Goal: Task Accomplishment & Management: Use online tool/utility

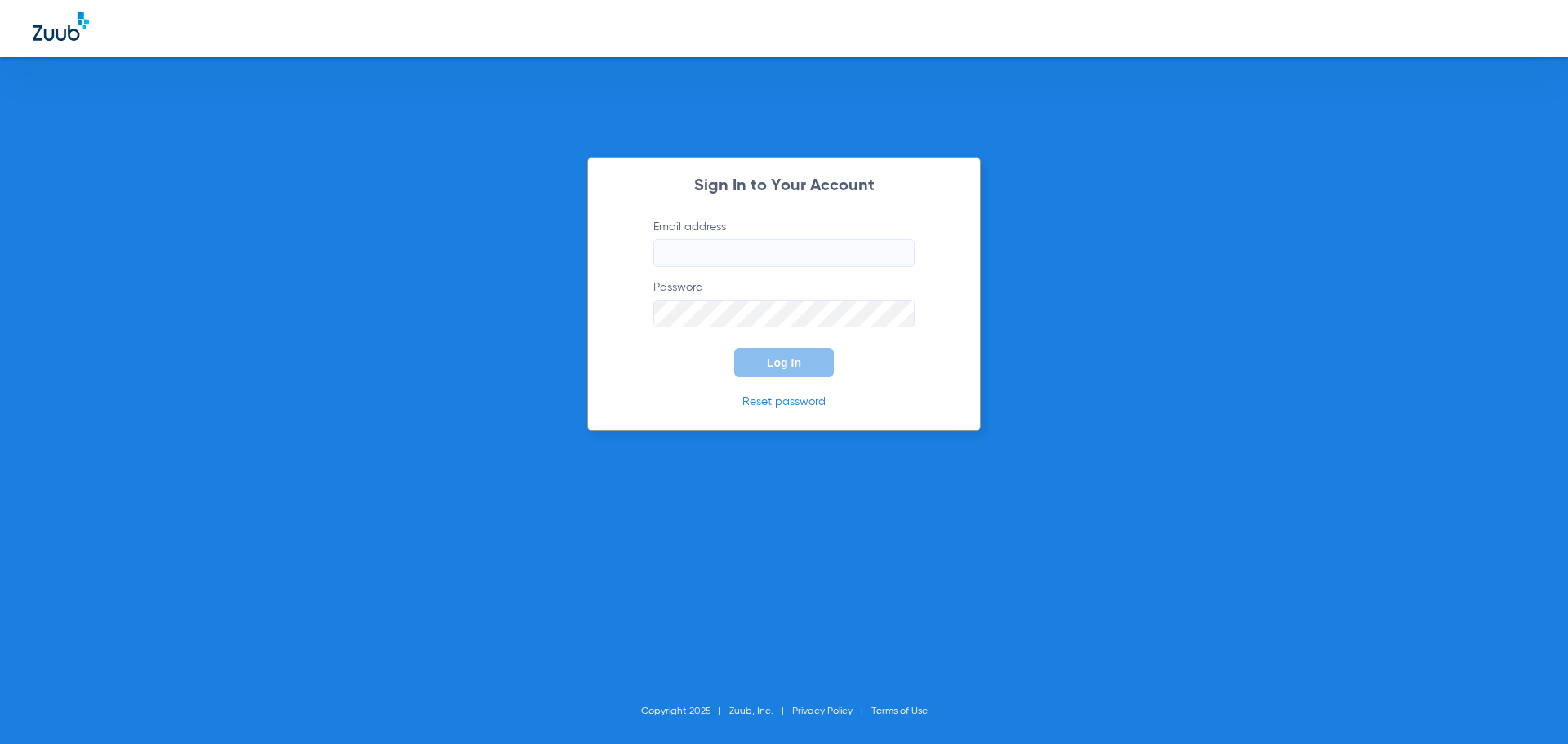
type input "[EMAIL_ADDRESS][DOMAIN_NAME]"
click at [806, 364] on button "Log In" at bounding box center [783, 362] width 99 height 29
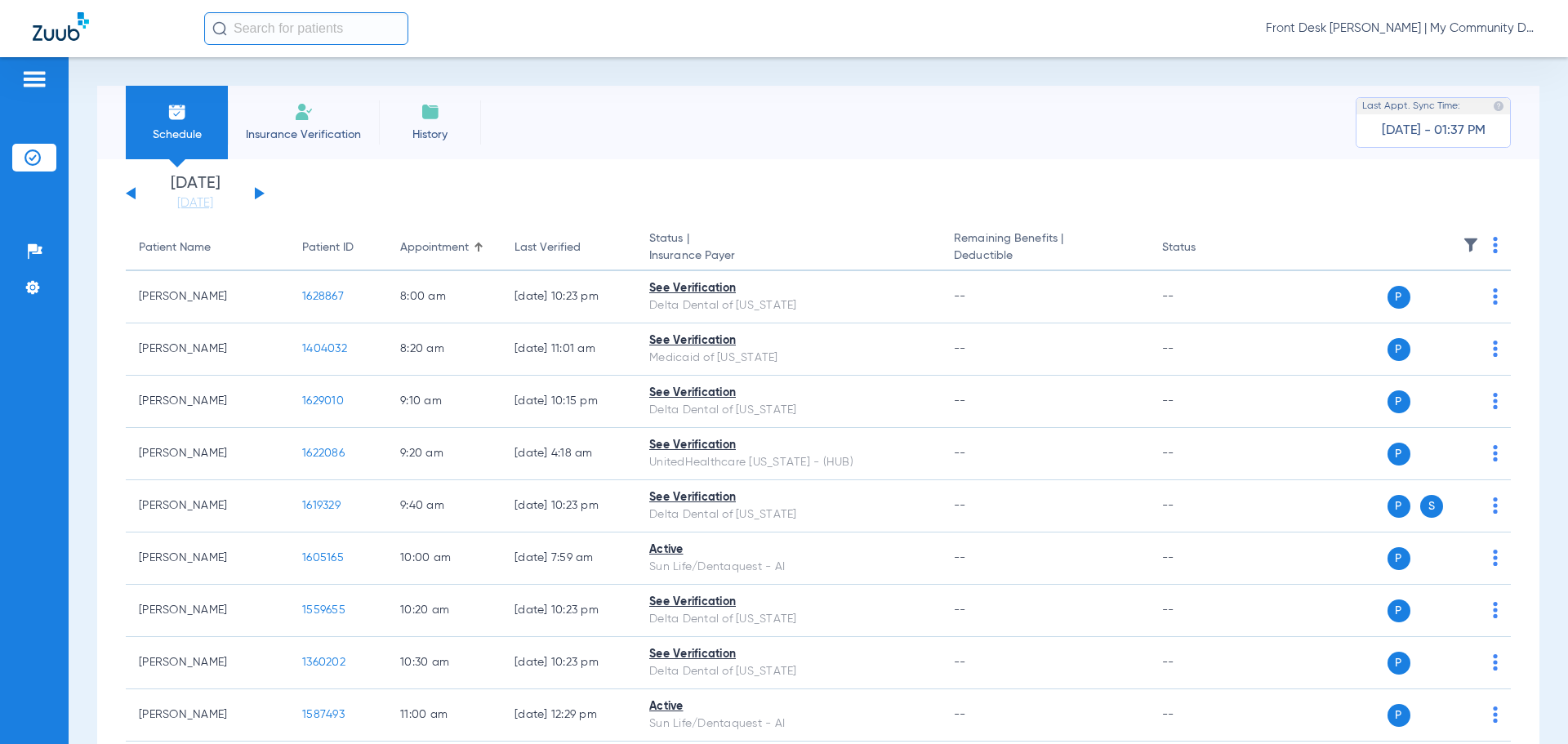
click at [317, 39] on input "text" at bounding box center [307, 28] width 205 height 32
click at [384, 34] on input "[PERSON_NAME]" at bounding box center [307, 28] width 205 height 32
click at [401, 32] on input "[PERSON_NAME]" at bounding box center [307, 28] width 205 height 32
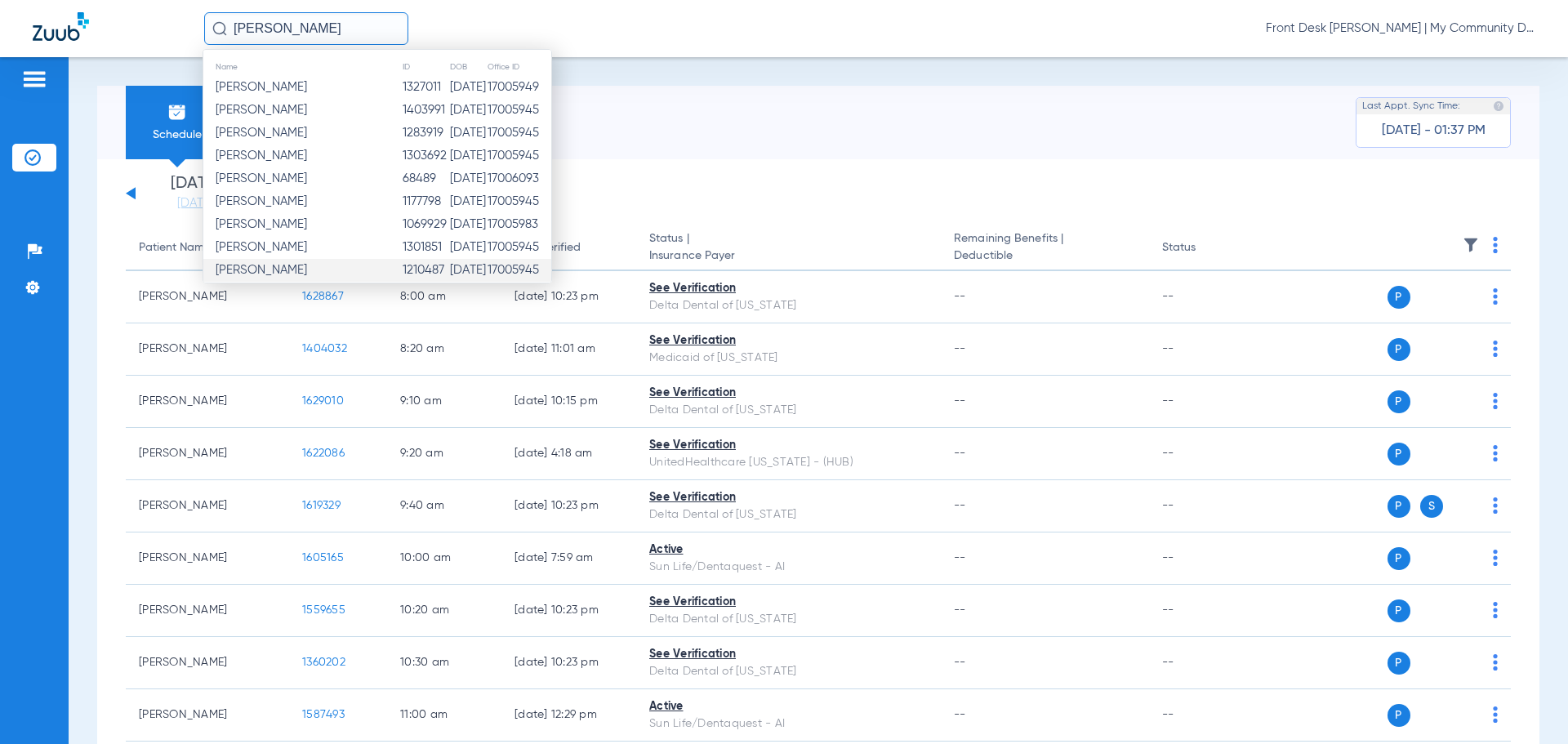
type input "[PERSON_NAME]"
click at [459, 264] on td "[DATE]" at bounding box center [468, 270] width 38 height 23
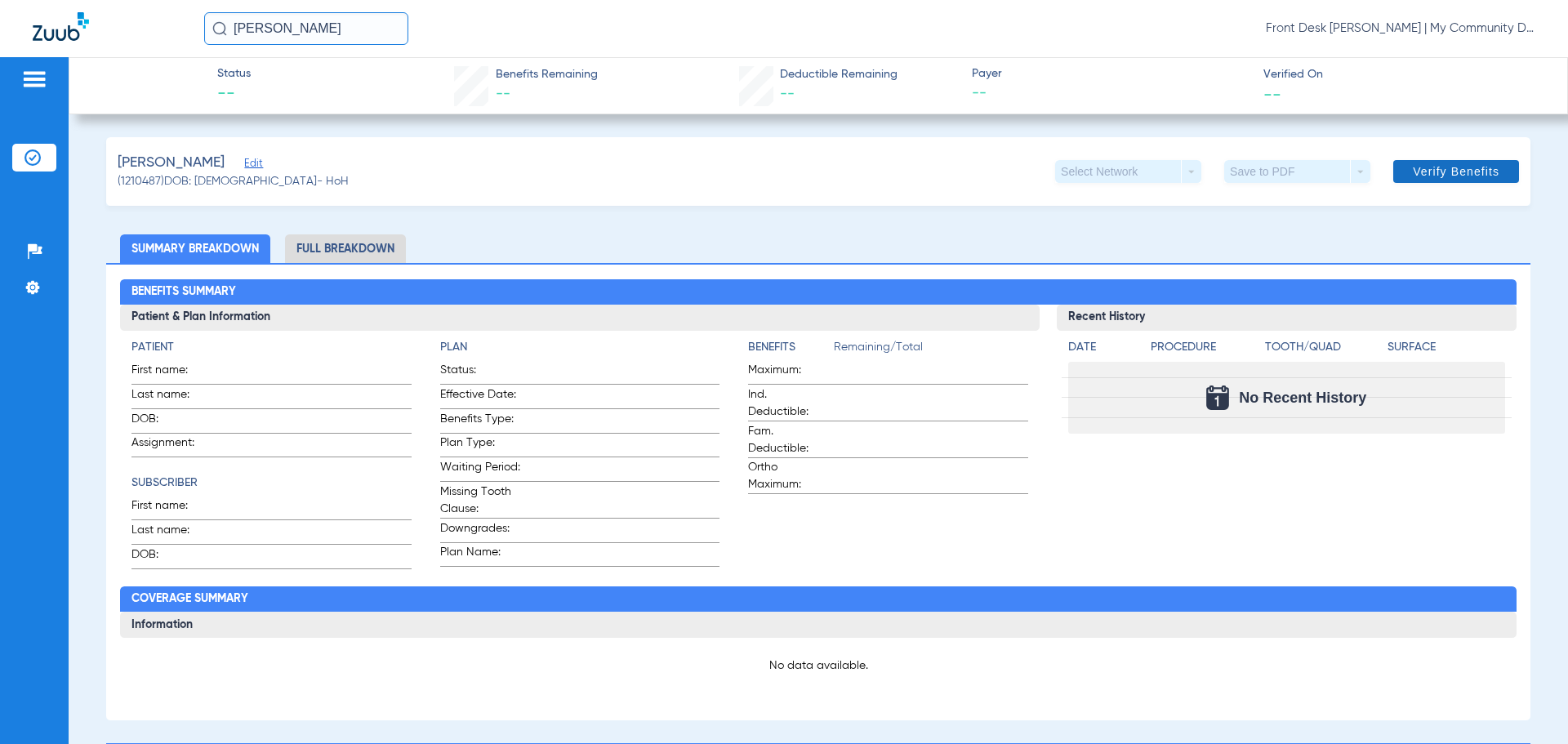
click at [1445, 167] on span "Verify Benefits" at bounding box center [1455, 171] width 86 height 13
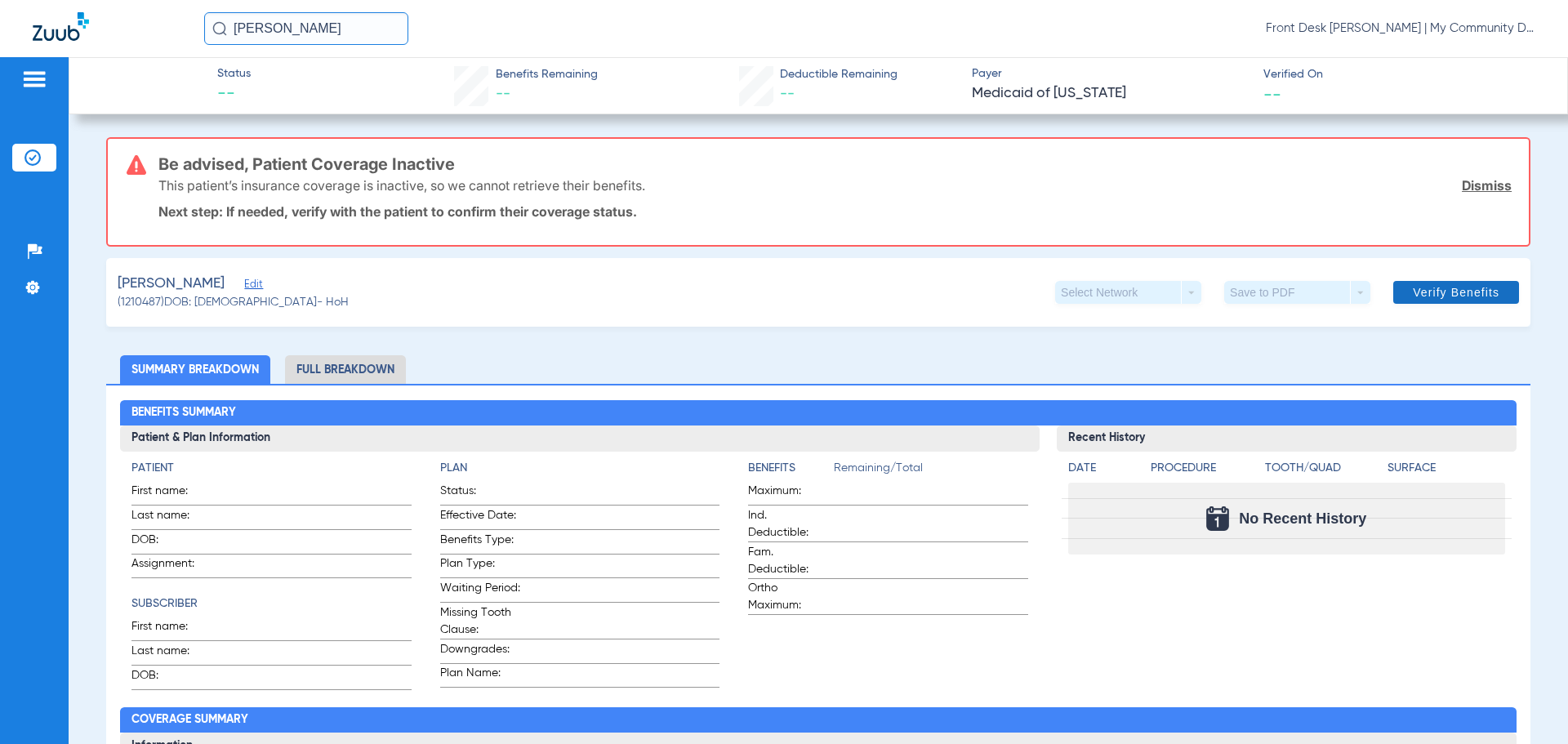
click at [1461, 190] on link "Dismiss" at bounding box center [1486, 185] width 50 height 16
